Goal: Communication & Community: Answer question/provide support

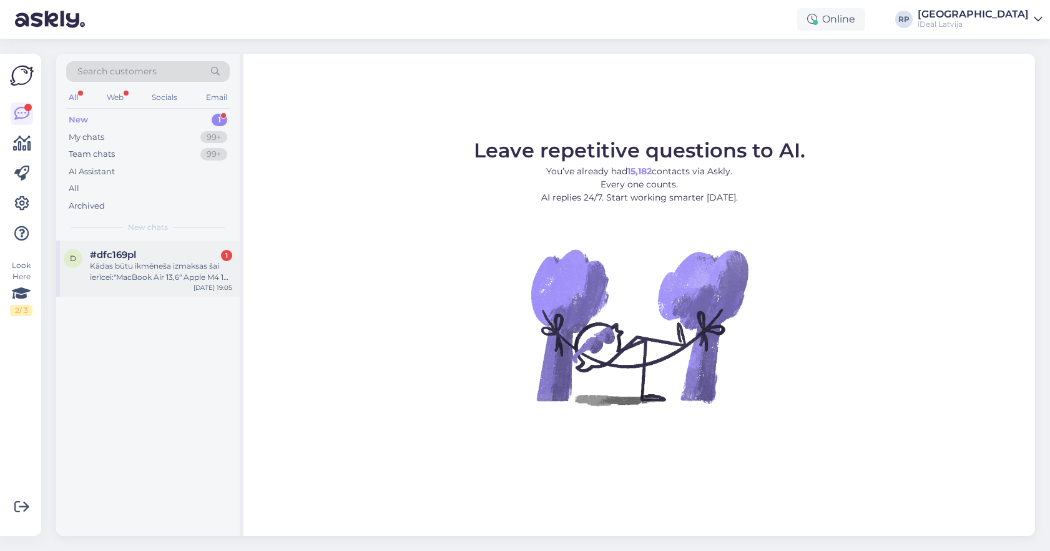
click at [170, 288] on div "d #dfc169pl 1 Kādas būtu ikmēneša izmaksas šai ierīcei:"MacBook Air 13,6" Apple…" at bounding box center [148, 268] width 184 height 56
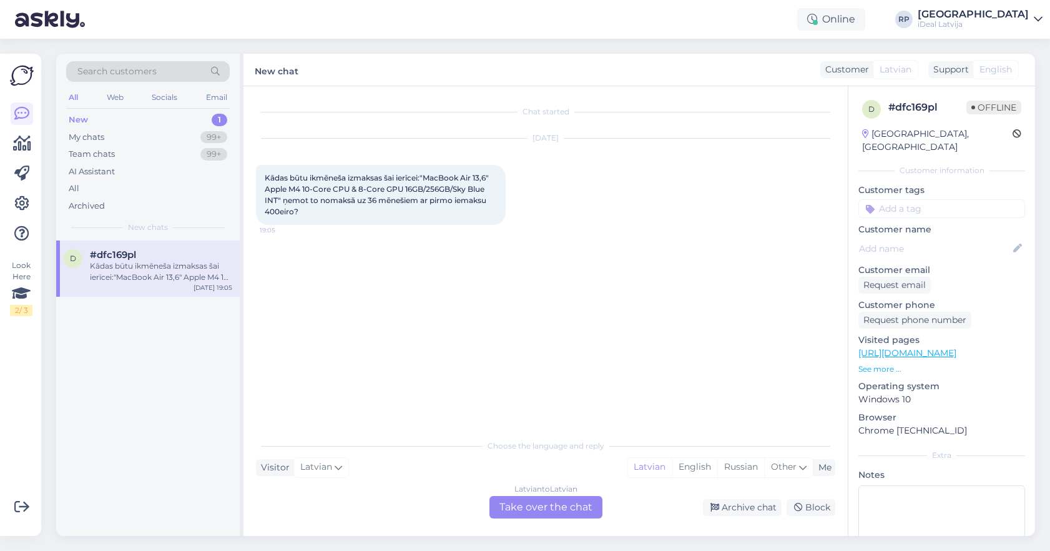
click at [551, 504] on div "Latvian to Latvian Take over the chat" at bounding box center [545, 507] width 113 height 22
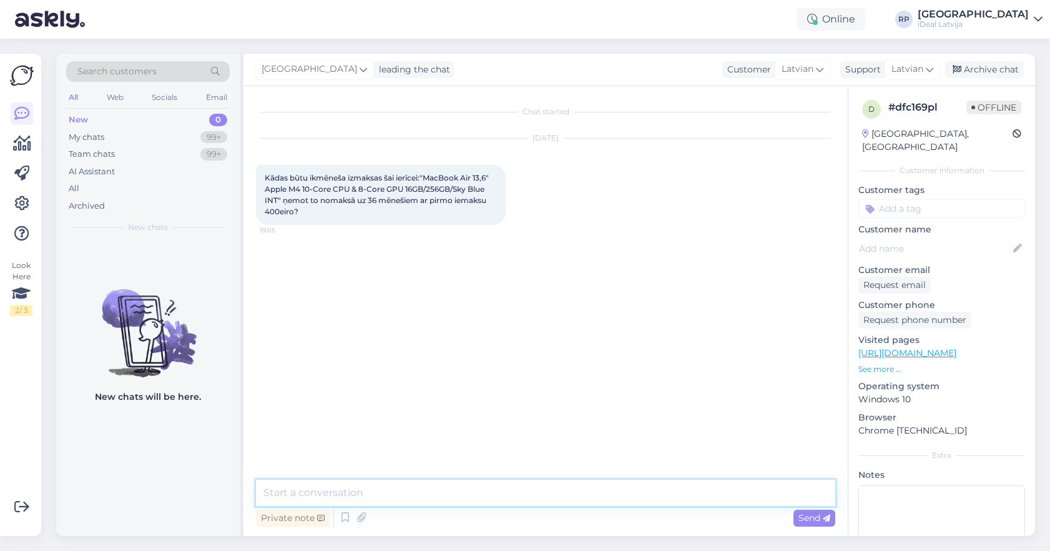
click at [441, 498] on textarea at bounding box center [545, 492] width 579 height 26
click at [484, 497] on textarea "Sveiki! Ikmēneša maksājumos uz 36 mēneši Jums izmaksātu 28 eiro mēnesī" at bounding box center [545, 492] width 579 height 26
type textarea "Sveiki! Ikmēneša maksājumos uz 36 mēneši ar 400 eiro pirmo iemaksu Jums izmaksā…"
click at [813, 495] on textarea "Sveiki! Ikmēneša maksājumos uz 36 mēneši ar 400 eiro pirmo iemaksu Jums izmaksā…" at bounding box center [545, 492] width 579 height 26
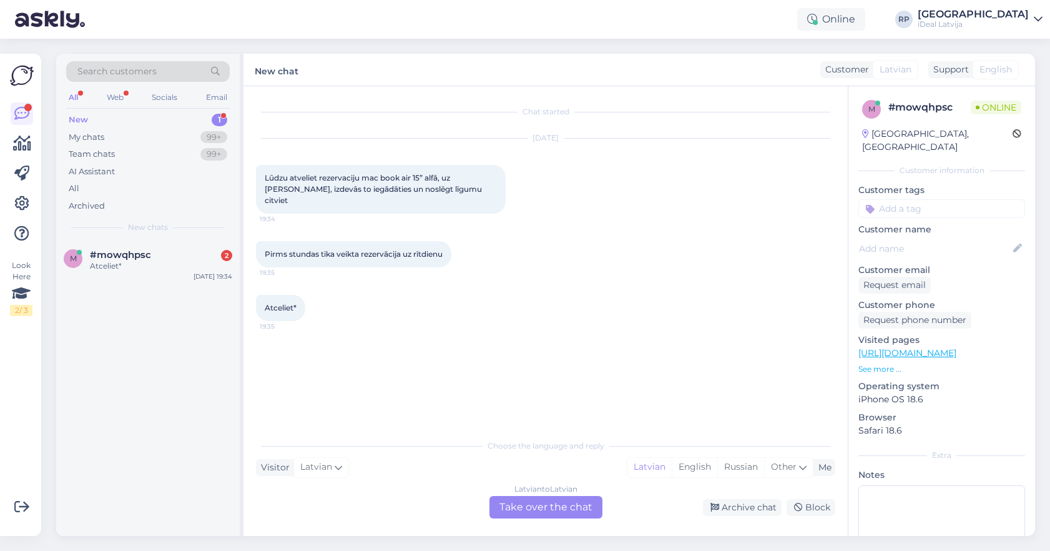
click at [518, 506] on div "Latvian to Latvian Take over the chat" at bounding box center [545, 507] width 113 height 22
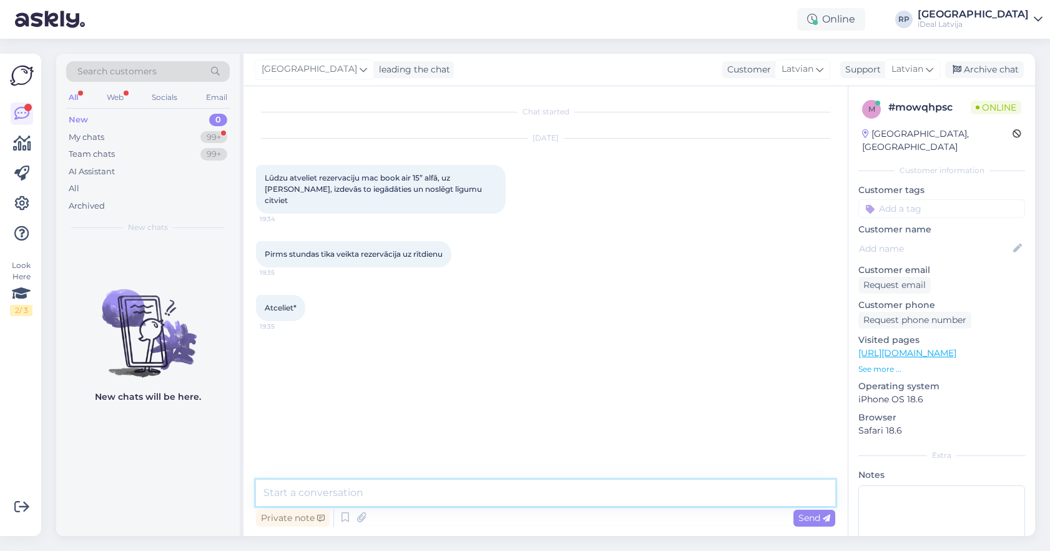
click at [519, 494] on textarea at bounding box center [545, 492] width 579 height 26
type textarea "Sveiki! Atcēlām!"
click at [501, 499] on textarea at bounding box center [545, 492] width 579 height 26
type textarea "[PERSON_NAME]."
